Goal: Navigation & Orientation: Find specific page/section

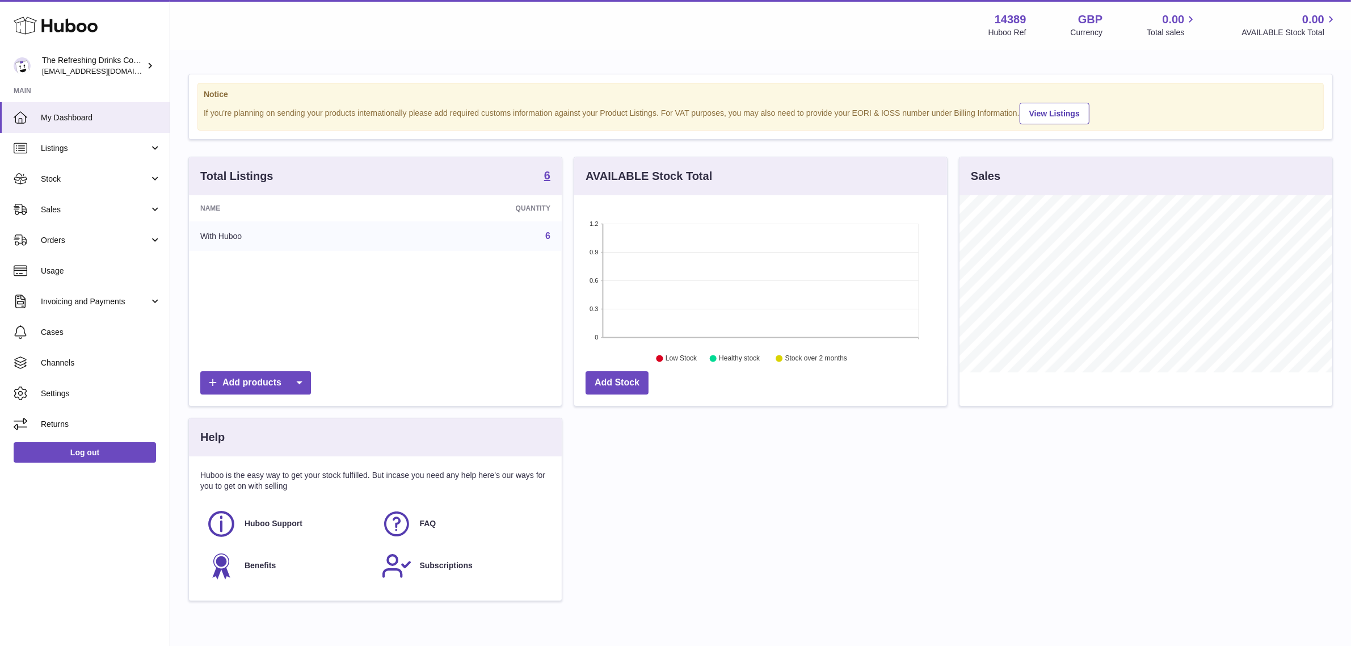
scroll to position [176, 373]
click at [87, 215] on link "Sales" at bounding box center [85, 209] width 170 height 31
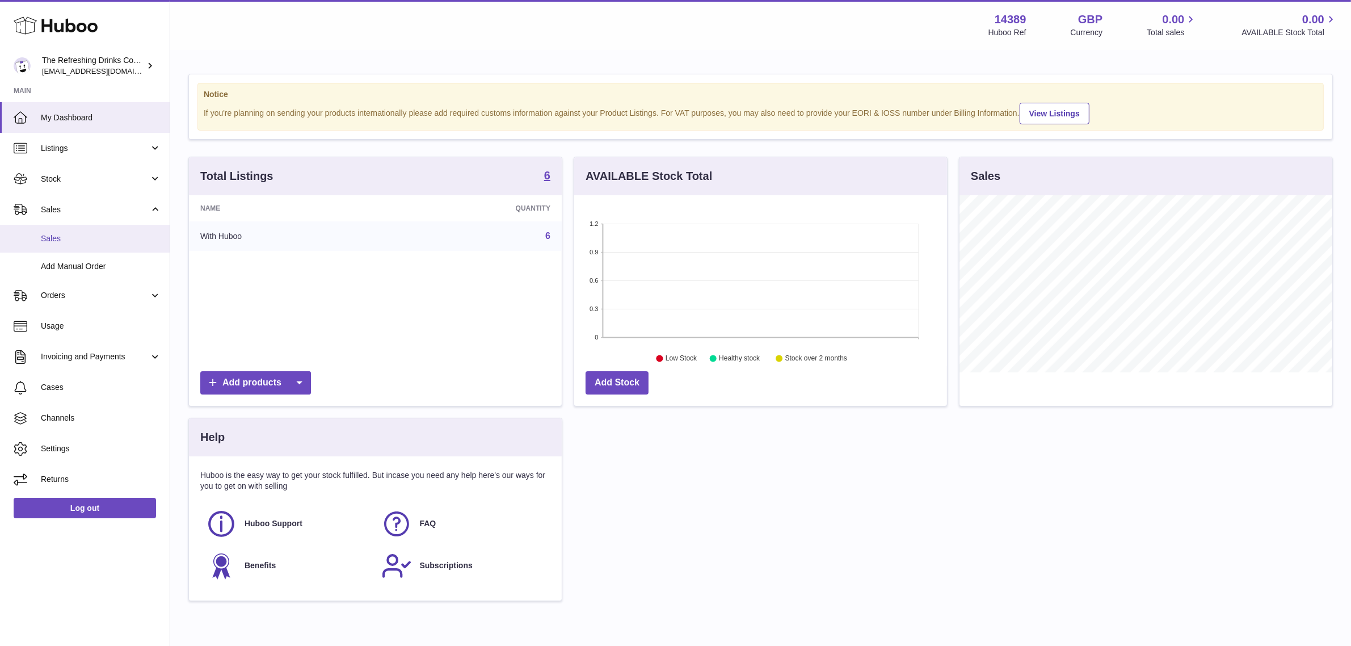
click at [84, 225] on link "Sales" at bounding box center [85, 239] width 170 height 28
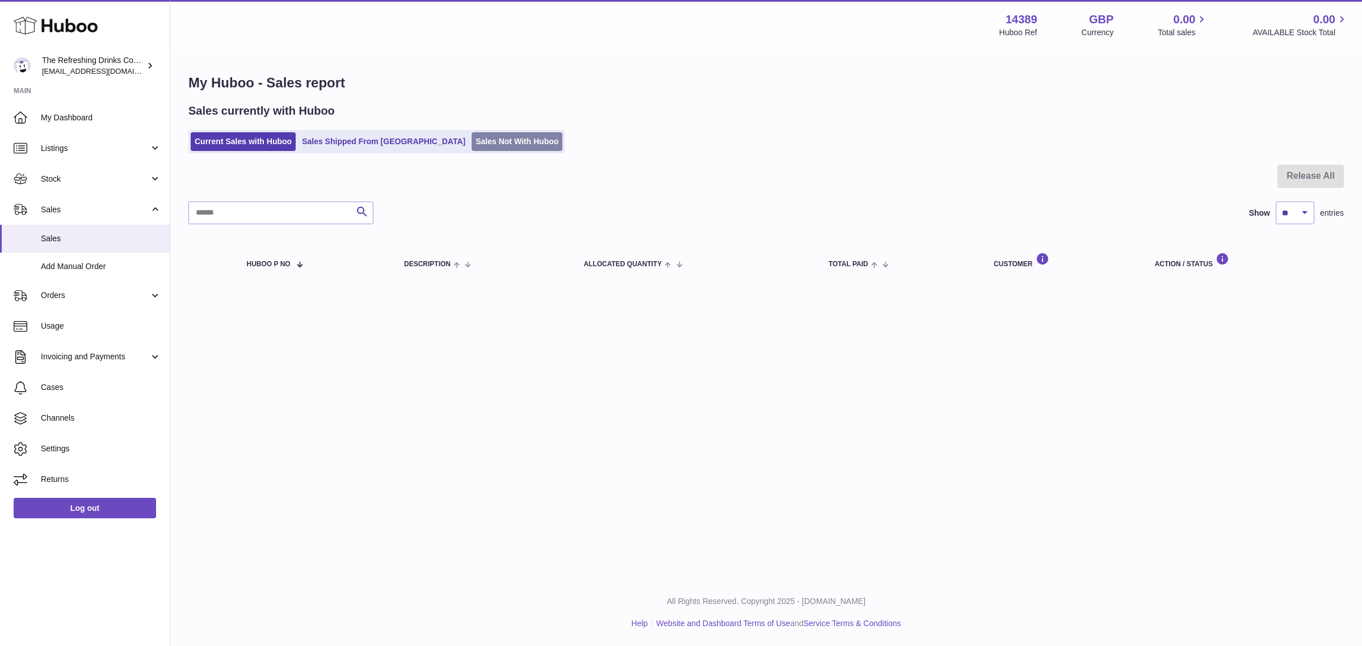
click at [480, 139] on link "Sales Not With Huboo" at bounding box center [517, 141] width 91 height 19
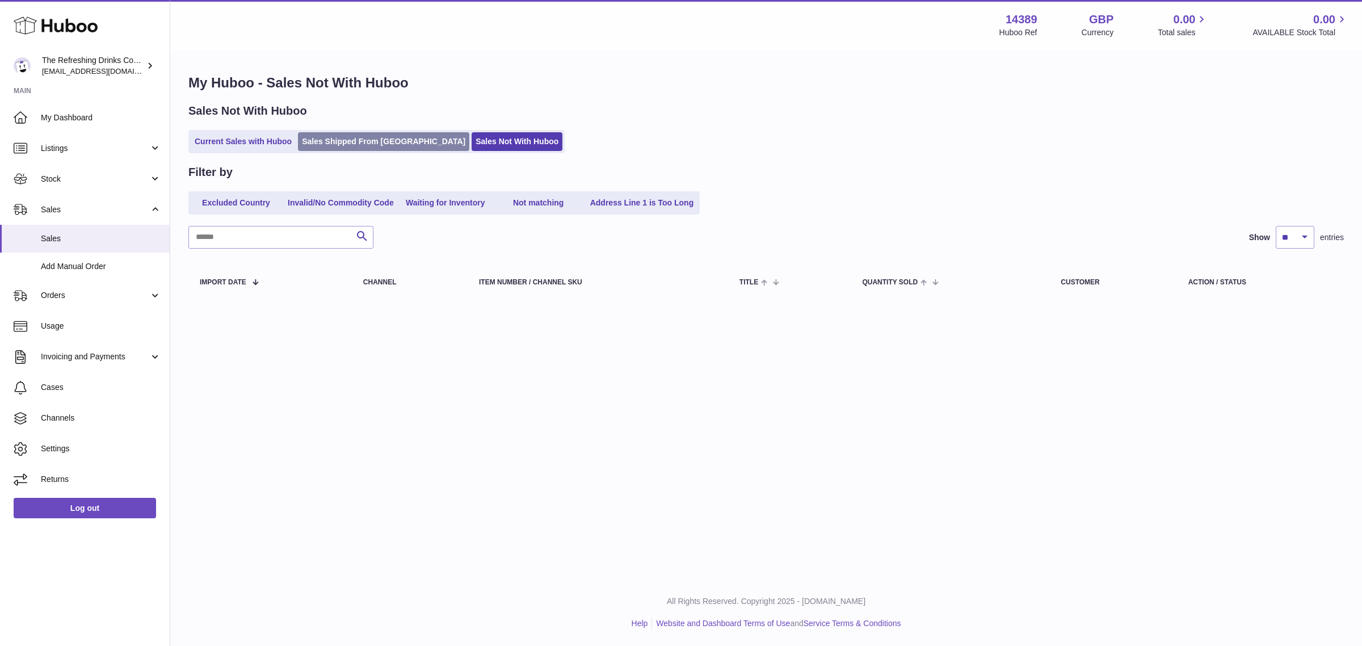
click at [381, 137] on link "Sales Shipped From [GEOGRAPHIC_DATA]" at bounding box center [383, 141] width 171 height 19
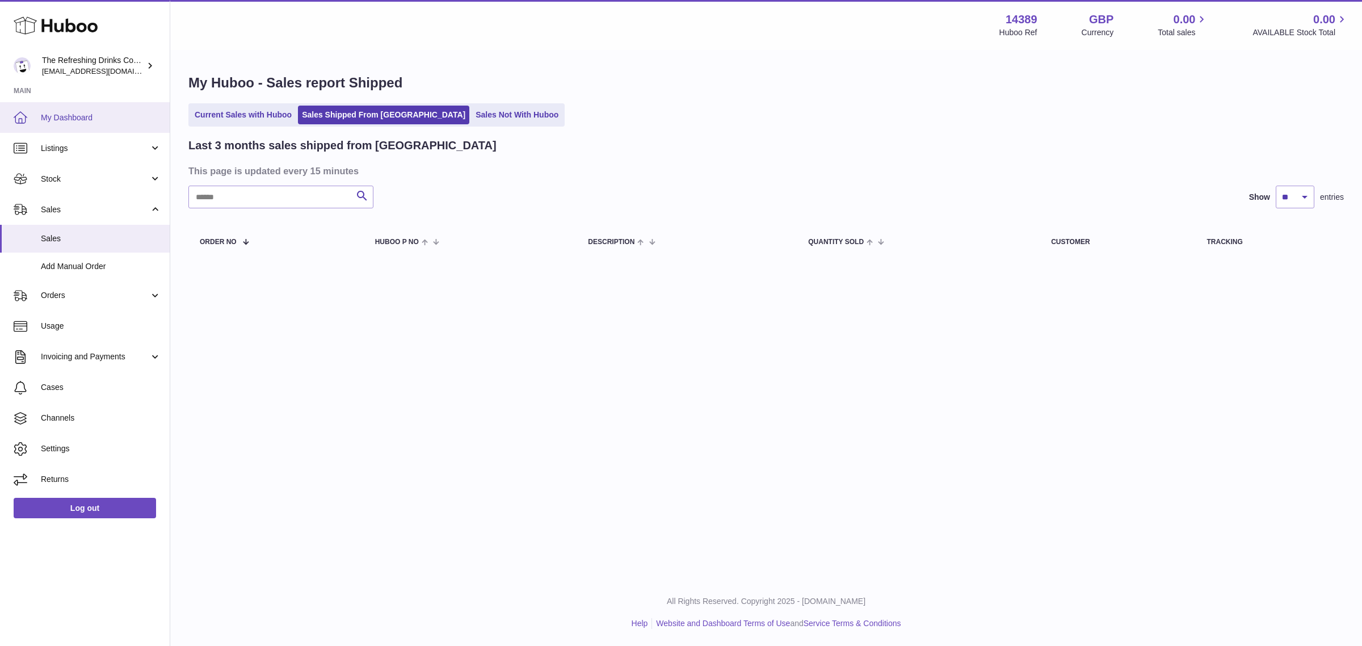
click at [95, 123] on link "My Dashboard" at bounding box center [85, 117] width 170 height 31
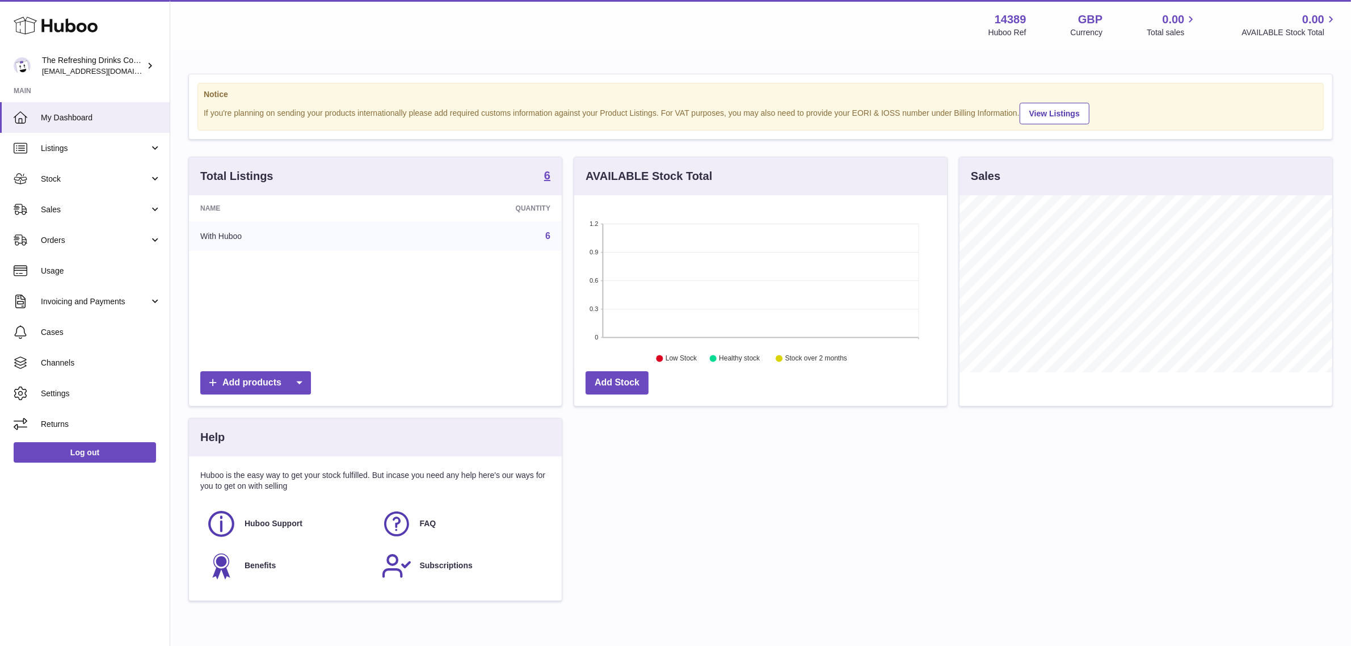
scroll to position [176, 373]
click at [549, 236] on link "6" at bounding box center [547, 236] width 5 height 10
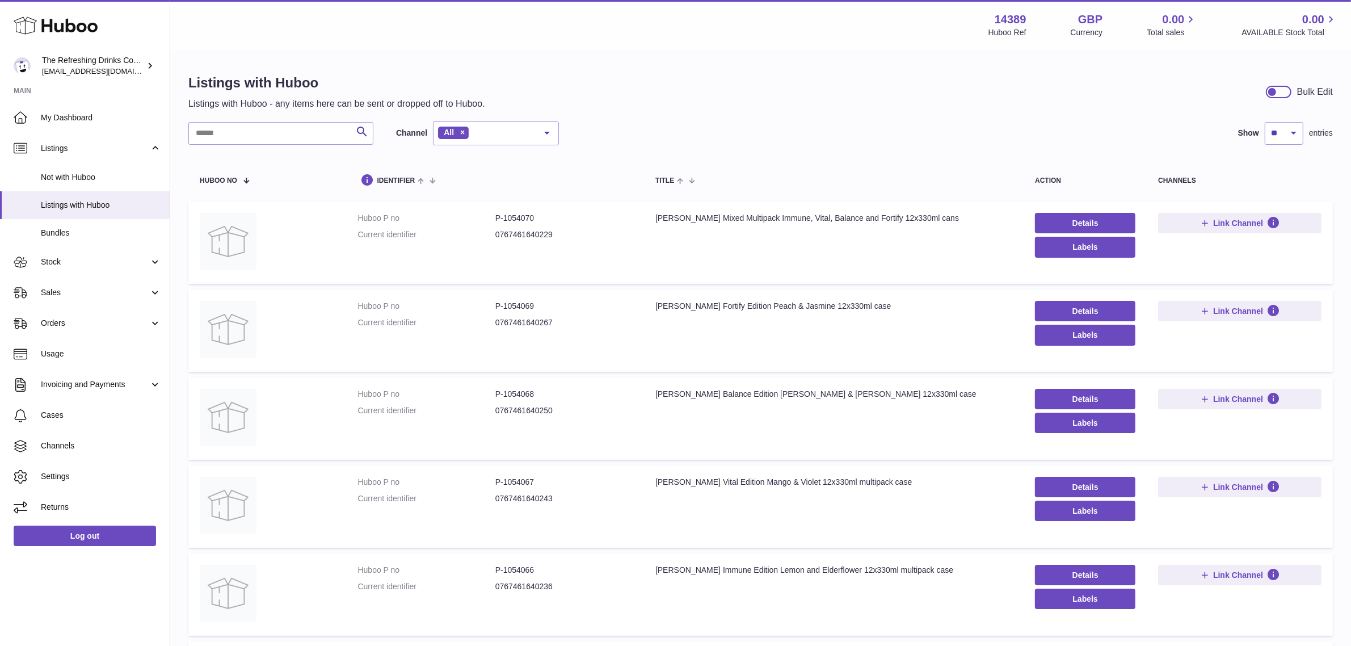
click at [681, 87] on div "Listings with Huboo Listings with Huboo - any items here can be sent or dropped…" at bounding box center [760, 92] width 1145 height 36
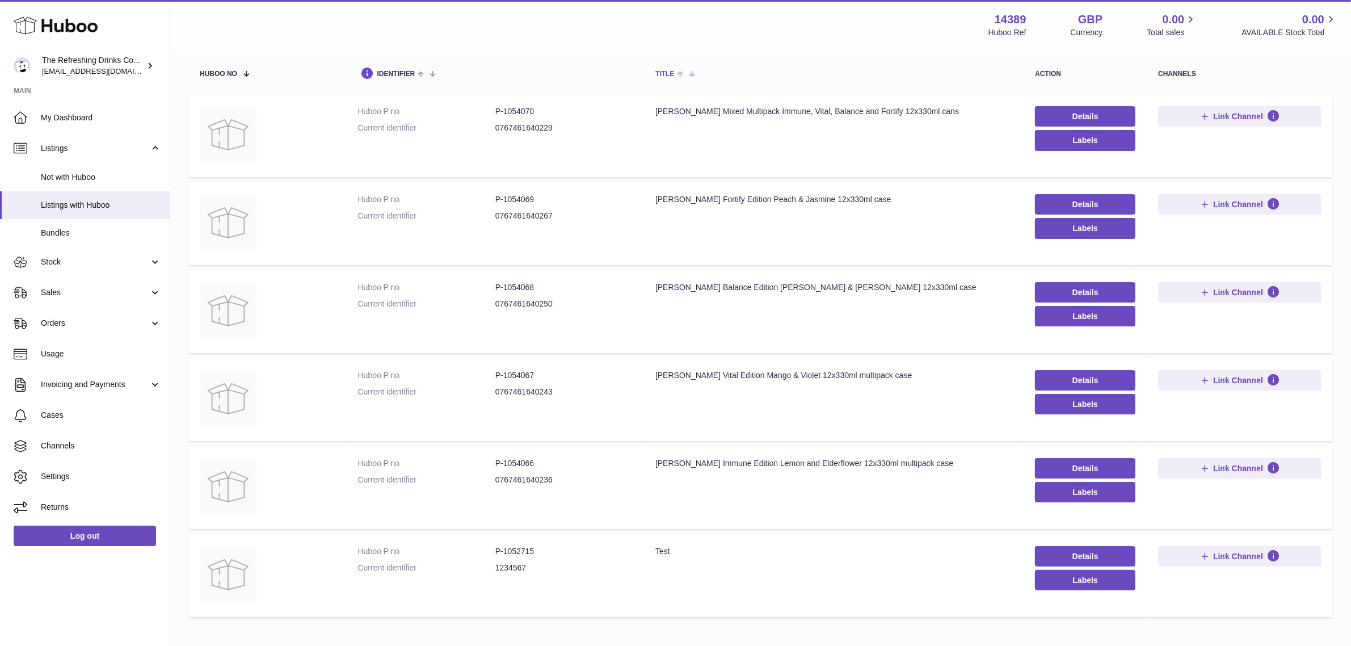
scroll to position [142, 0]
